Goal: Task Accomplishment & Management: Use online tool/utility

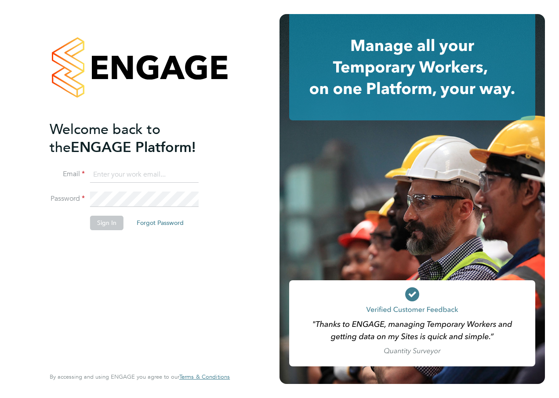
click at [169, 182] on input at bounding box center [144, 175] width 108 height 16
type input "[PERSON_NAME][EMAIL_ADDRESS][PERSON_NAME][PERSON_NAME][DOMAIN_NAME]"
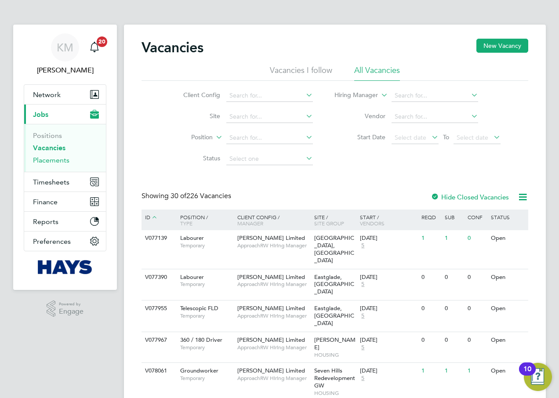
click at [49, 160] on link "Placements" at bounding box center [51, 160] width 36 height 8
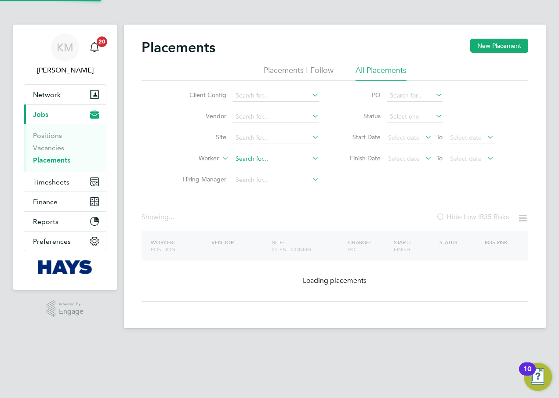
click at [258, 161] on input at bounding box center [275, 159] width 87 height 12
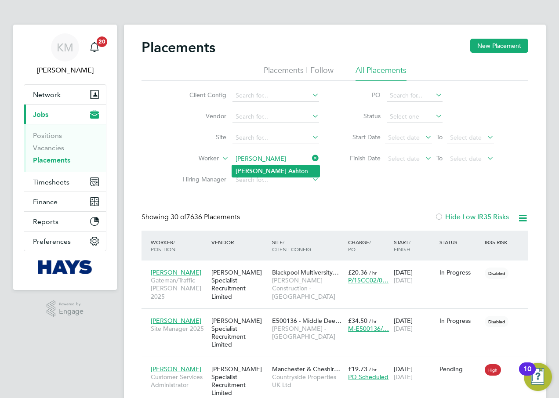
click at [288, 169] on b "Asht" at bounding box center [294, 170] width 13 height 7
type input "Steve Ashton"
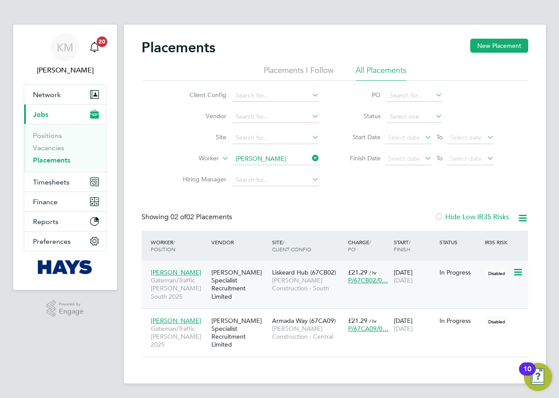
click at [166, 284] on span "Gateman/Traffic Marshall South 2025" at bounding box center [179, 288] width 56 height 24
click at [166, 321] on span "Steve Ashton" at bounding box center [176, 321] width 50 height 8
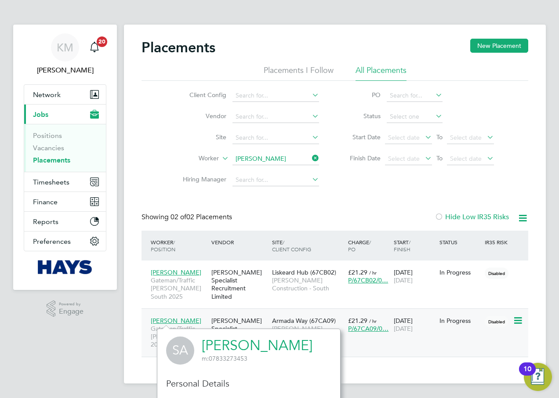
scroll to position [230, 184]
click at [172, 320] on span "Steve Ashton" at bounding box center [176, 321] width 50 height 8
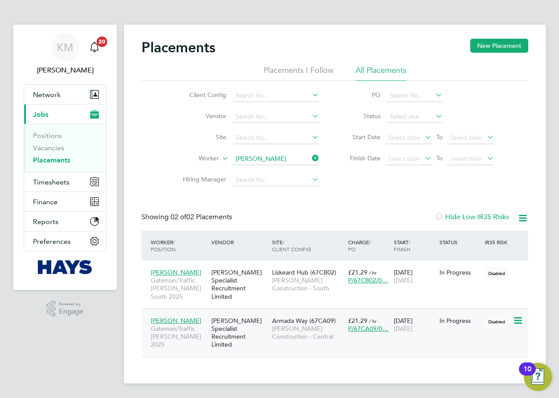
click at [168, 330] on span "Gateman/Traffic Marshall 2025" at bounding box center [179, 337] width 56 height 24
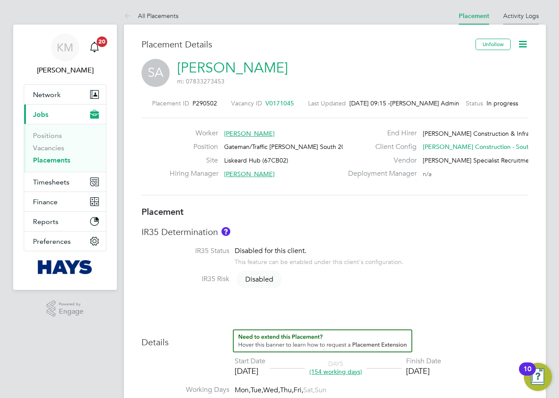
click at [520, 14] on link "Activity Logs" at bounding box center [521, 16] width 36 height 8
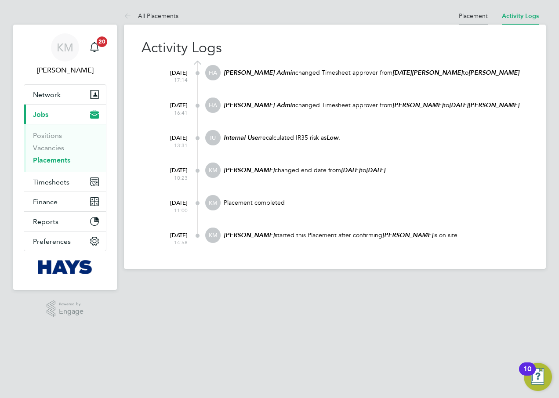
click at [470, 17] on link "Placement" at bounding box center [472, 16] width 29 height 8
